Goal: Contribute content

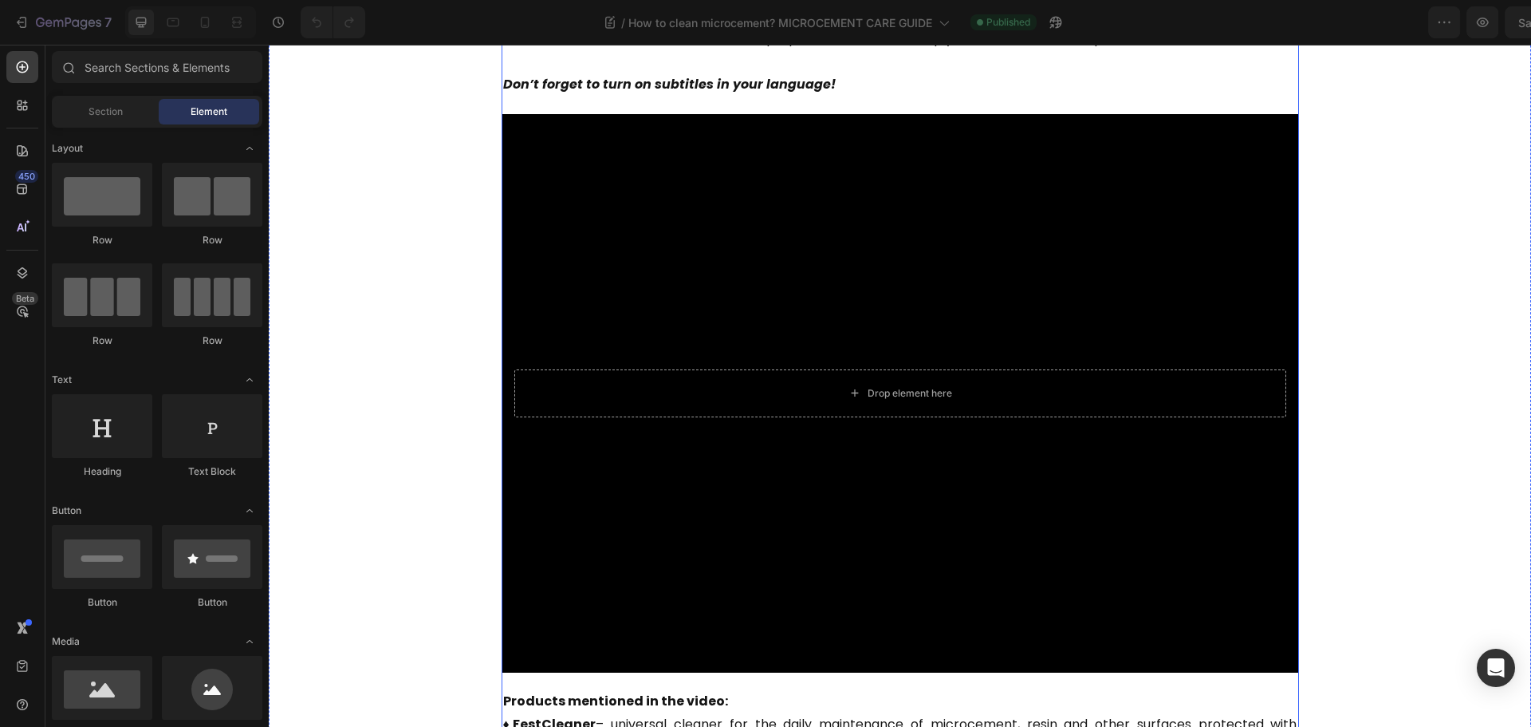
scroll to position [558, 0]
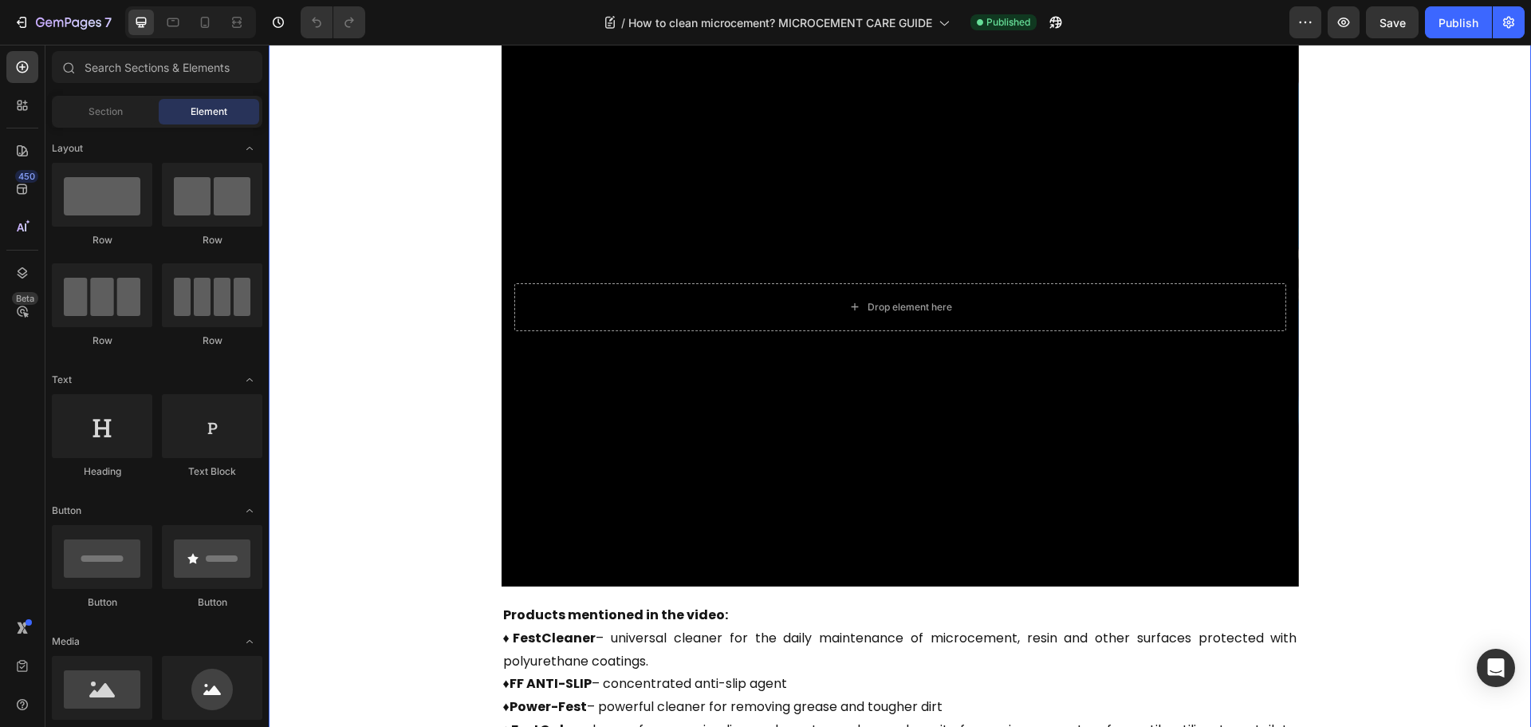
click at [376, 239] on div "What can you find in our video? Heading Microcement care can be simple and effe…" at bounding box center [900, 274] width 1239 height 1068
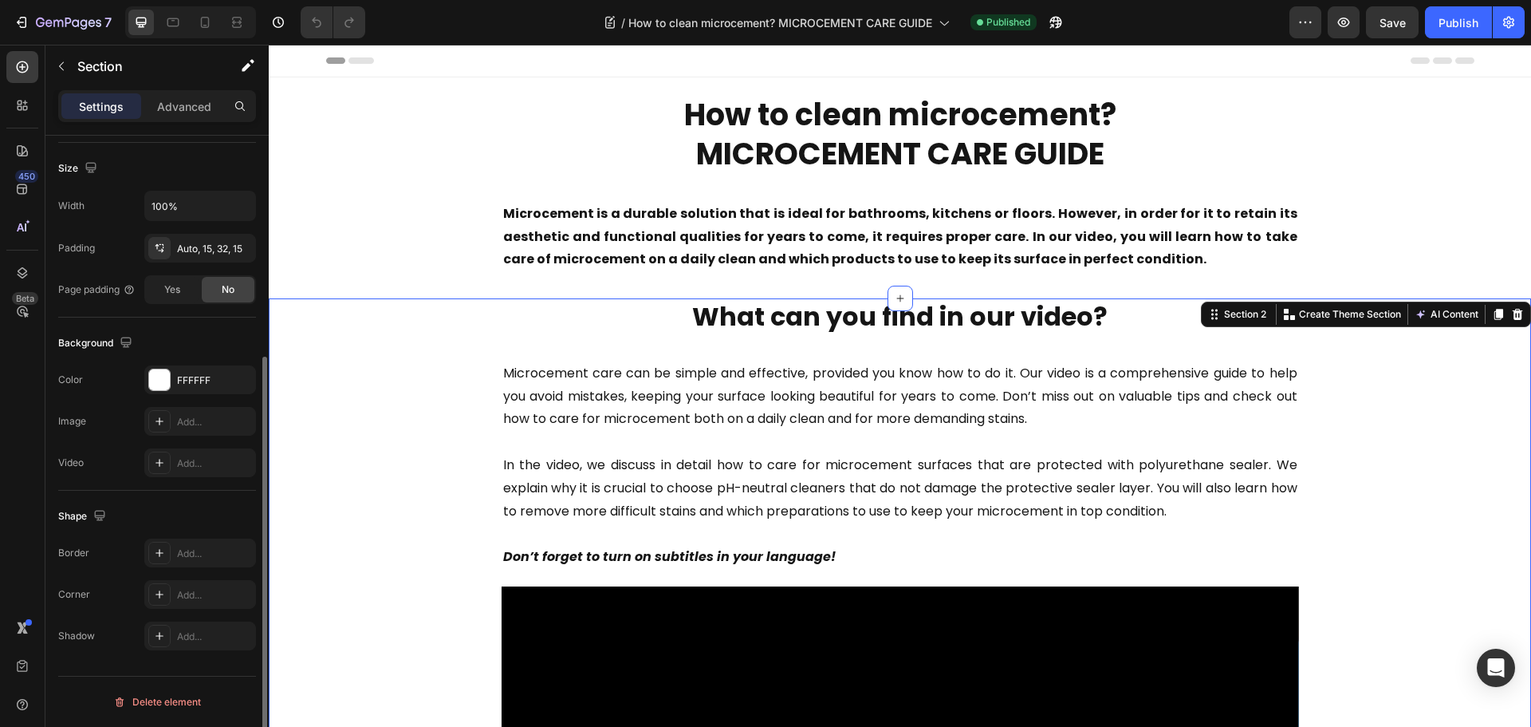
scroll to position [0, 0]
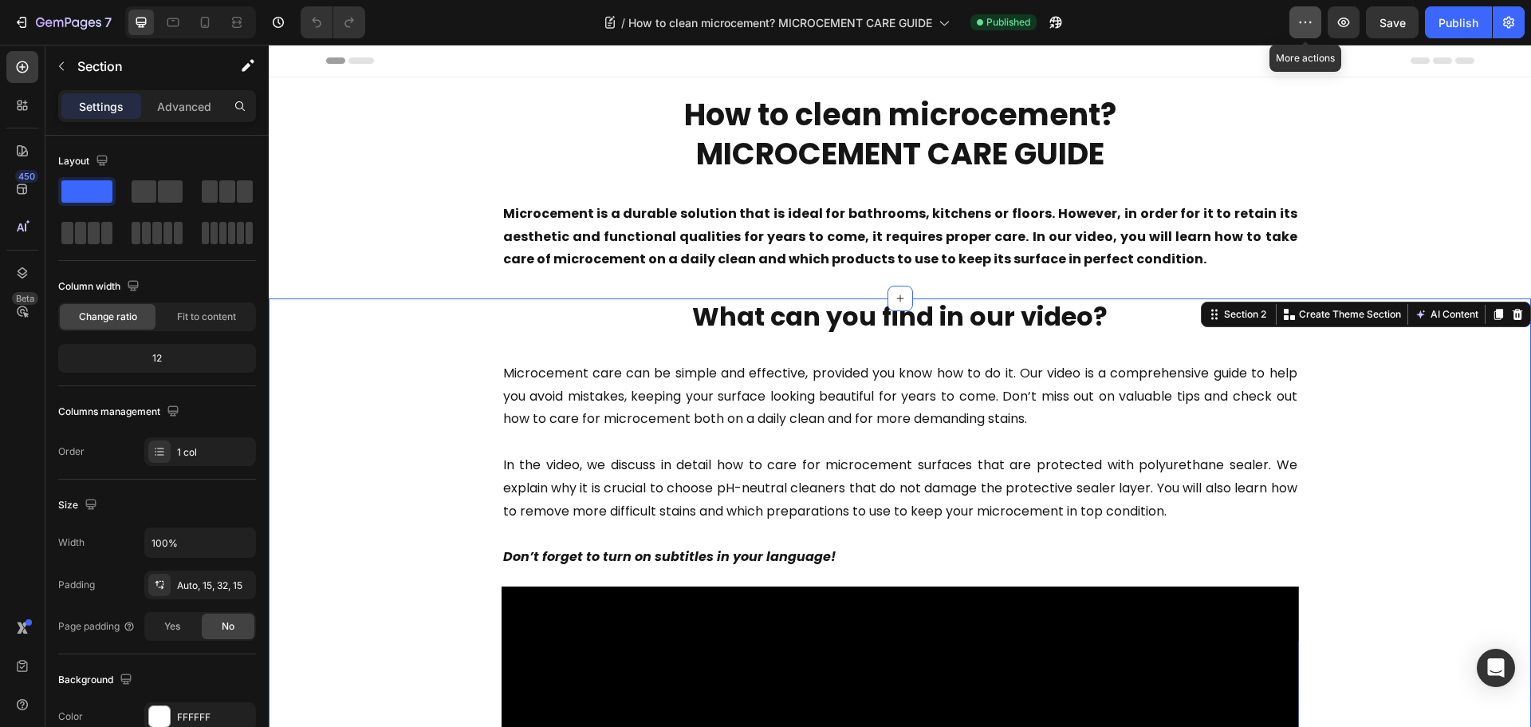
click at [1300, 22] on icon "button" at bounding box center [1306, 22] width 16 height 16
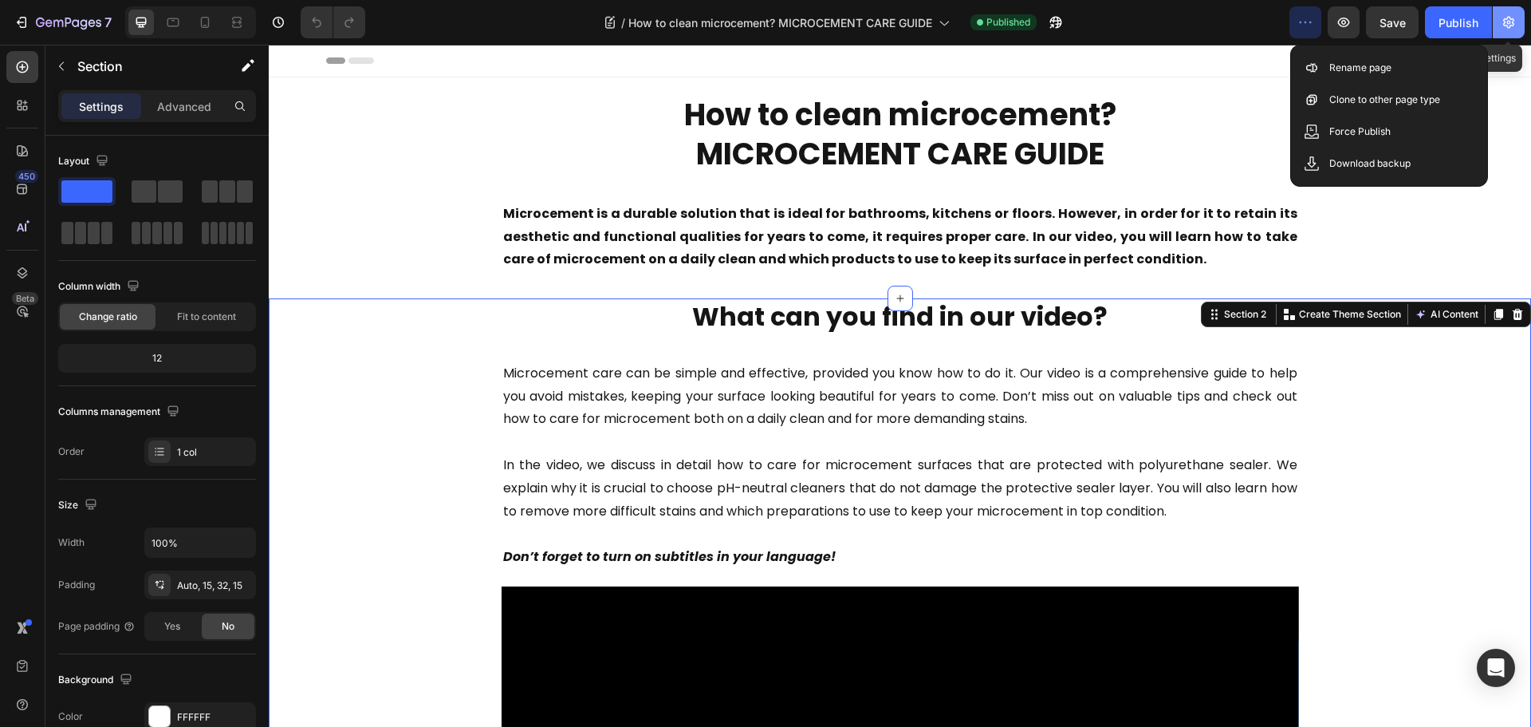
click at [1507, 23] on icon "button" at bounding box center [1509, 22] width 16 height 16
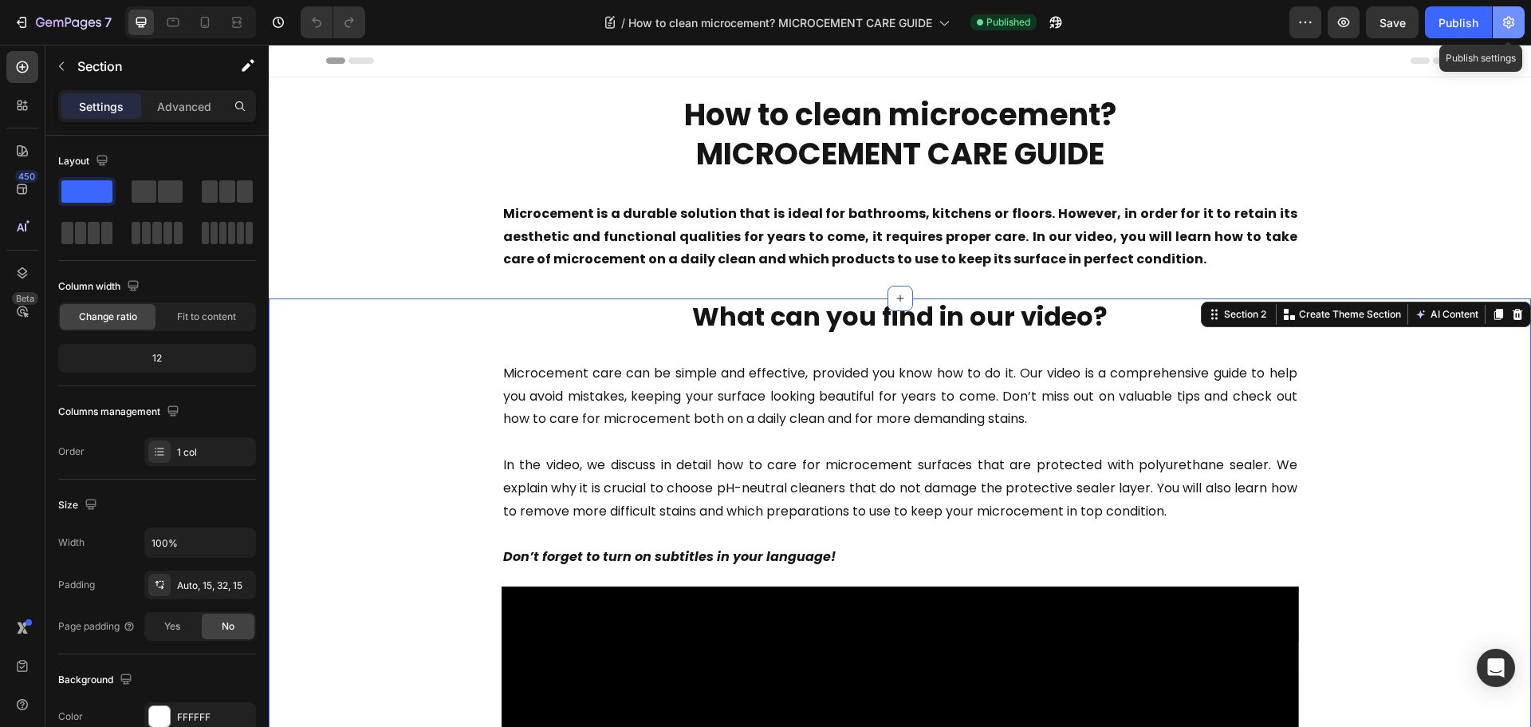
click at [1507, 23] on icon "button" at bounding box center [1509, 22] width 16 height 16
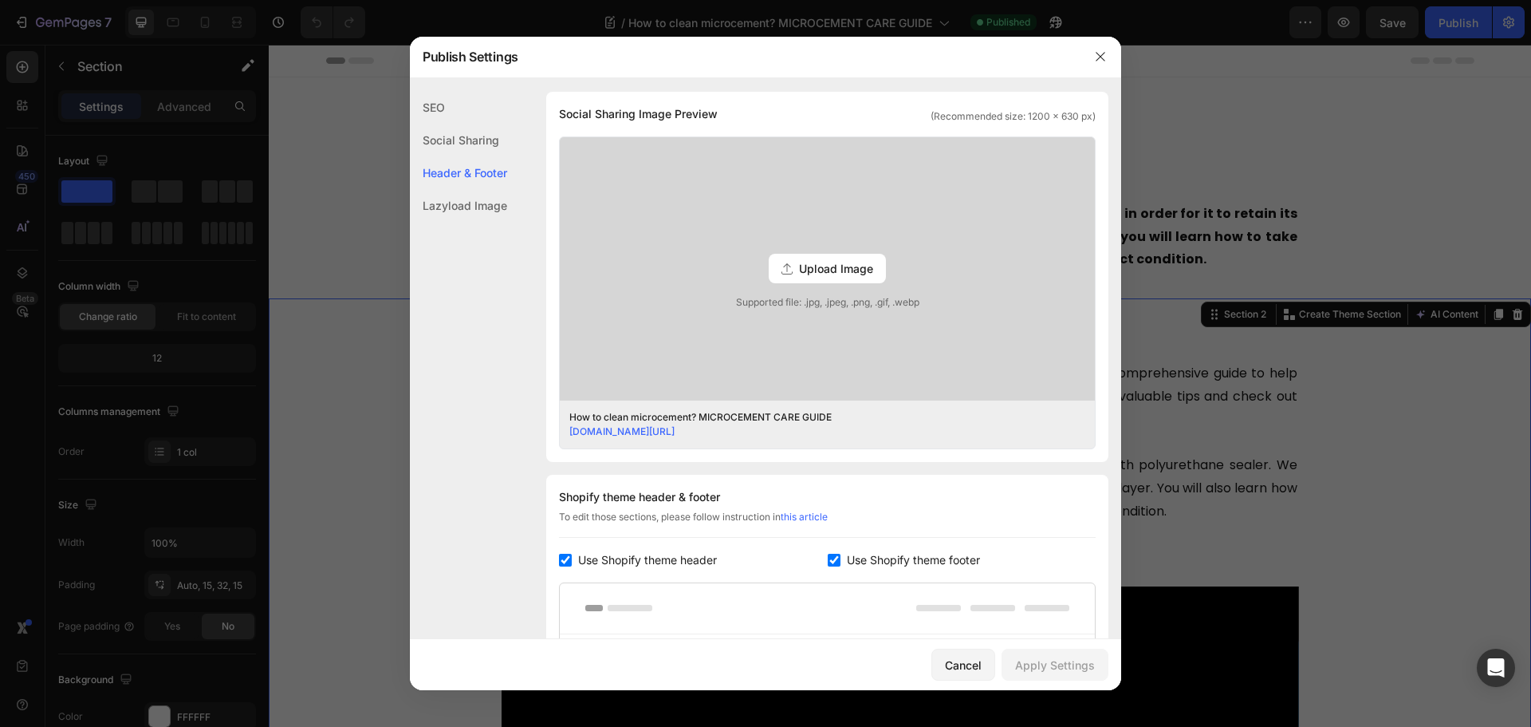
scroll to position [319, 0]
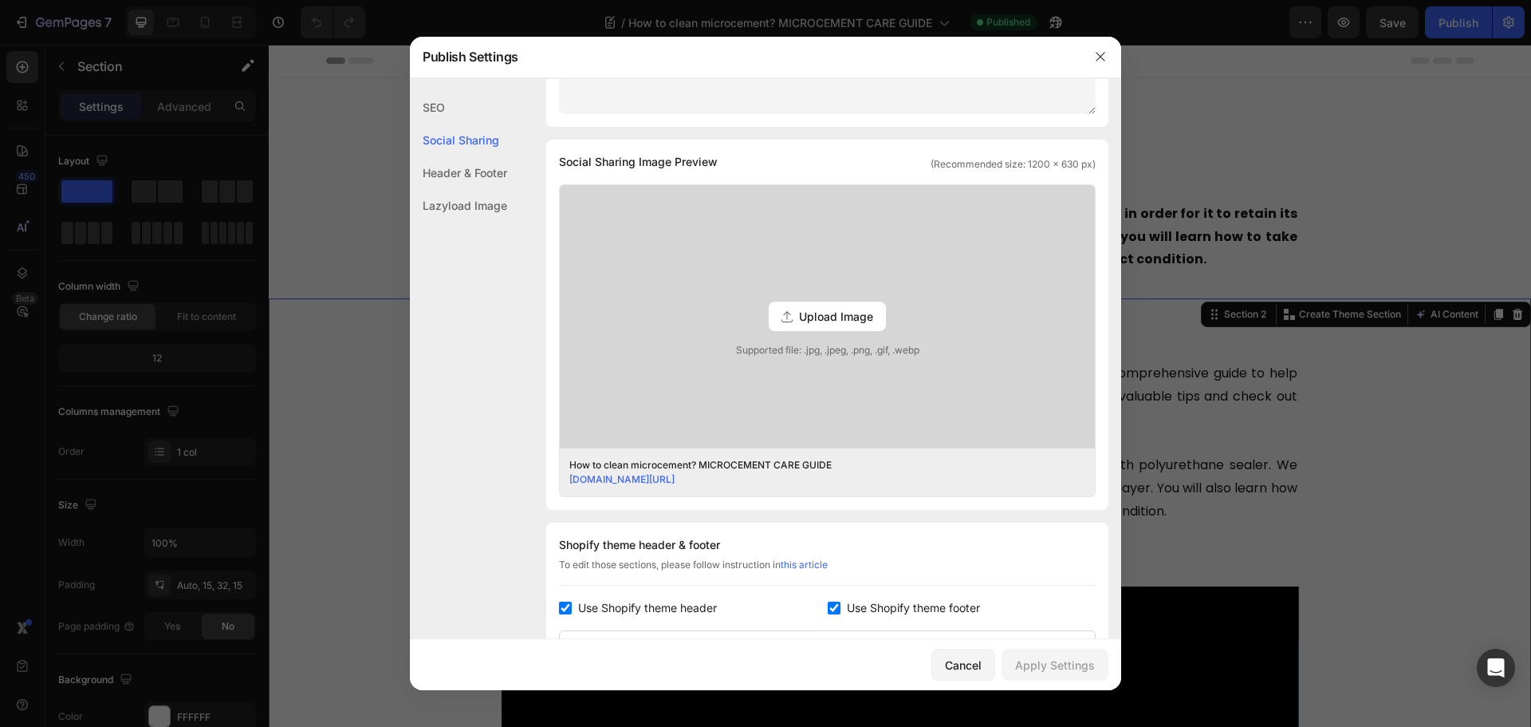
click at [816, 310] on span "Upload Image" at bounding box center [836, 316] width 74 height 17
click at [0, 0] on input "Upload Image Supported file: .jpg, .jpeg, .png, .gif, .webp" at bounding box center [0, 0] width 0 height 0
click at [1098, 47] on button "button" at bounding box center [1101, 57] width 26 height 26
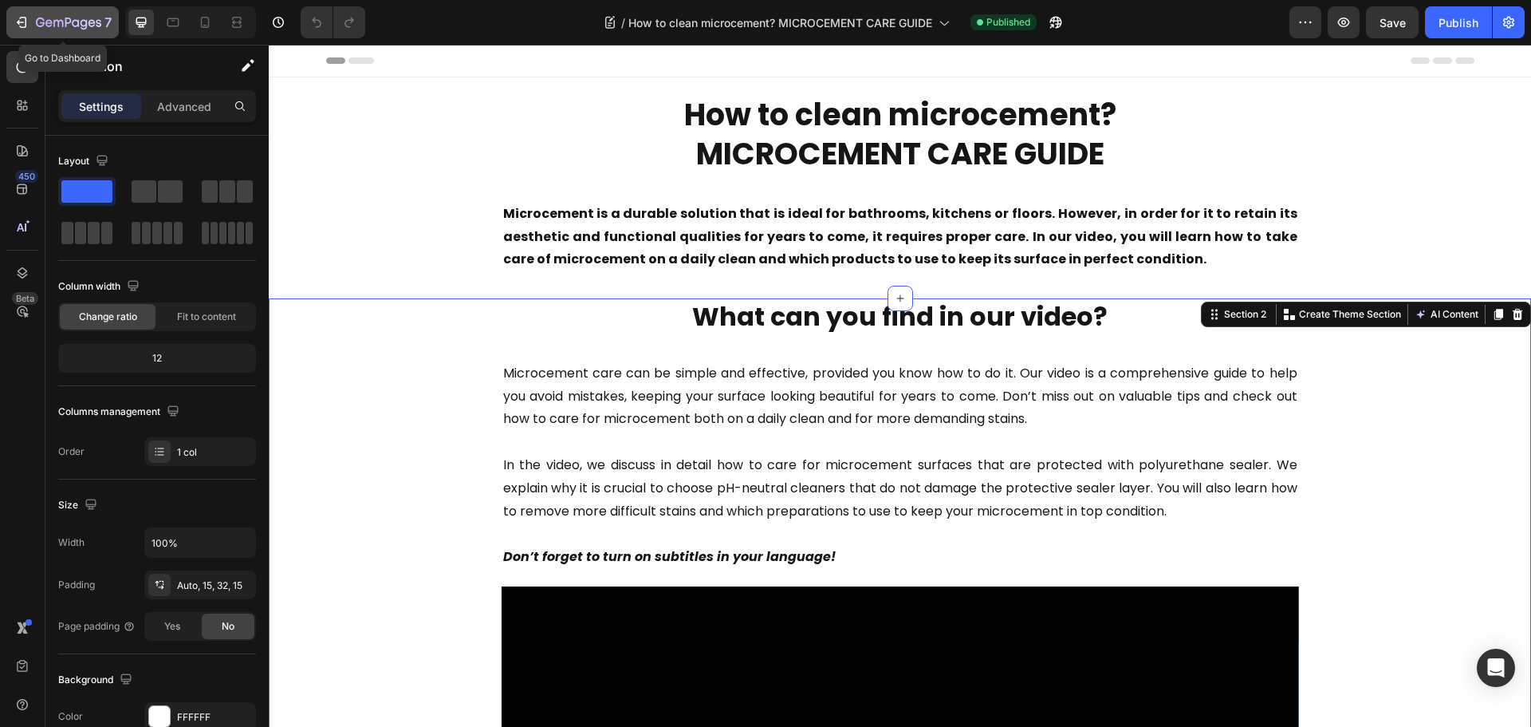
click at [25, 19] on icon "button" at bounding box center [22, 22] width 16 height 16
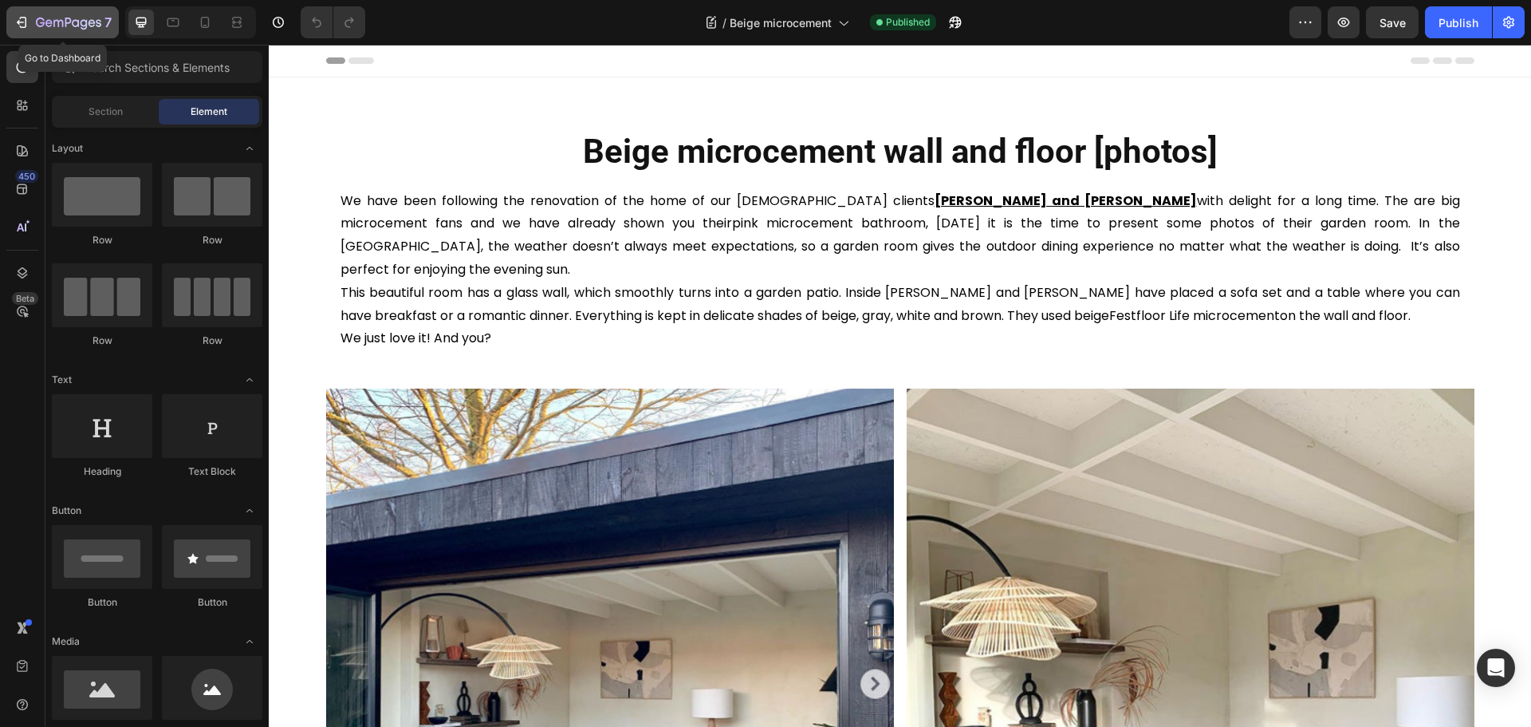
click at [26, 19] on icon "button" at bounding box center [23, 22] width 7 height 11
